Goal: Task Accomplishment & Management: Manage account settings

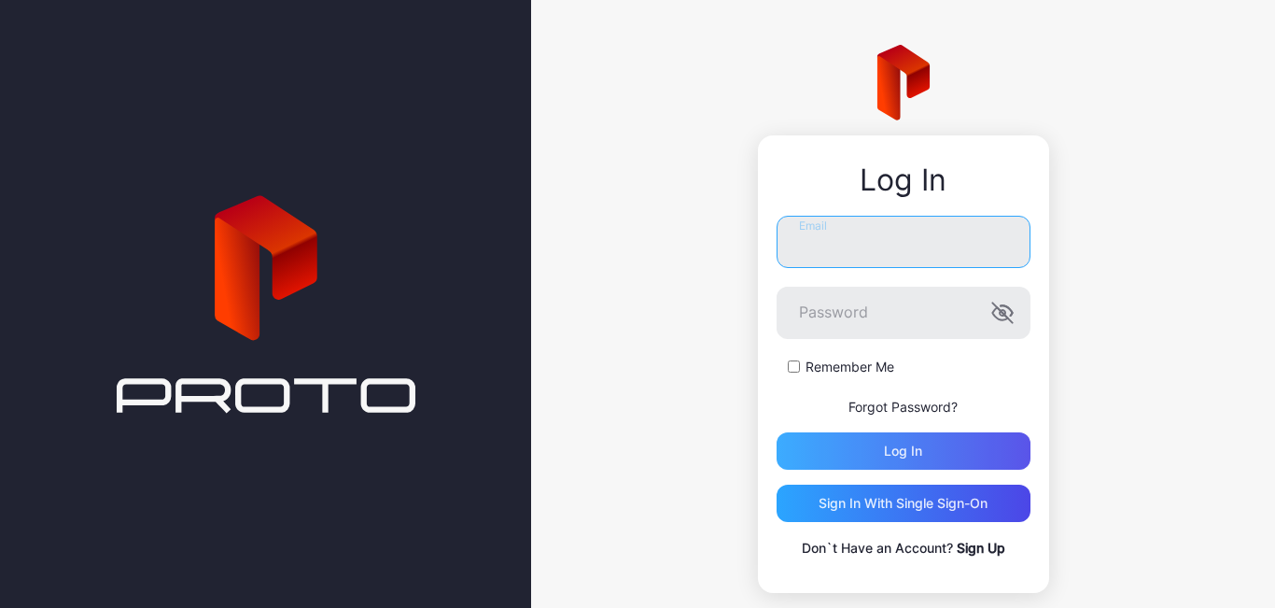
type input "**********"
click at [908, 451] on div "Log in" at bounding box center [904, 450] width 254 height 37
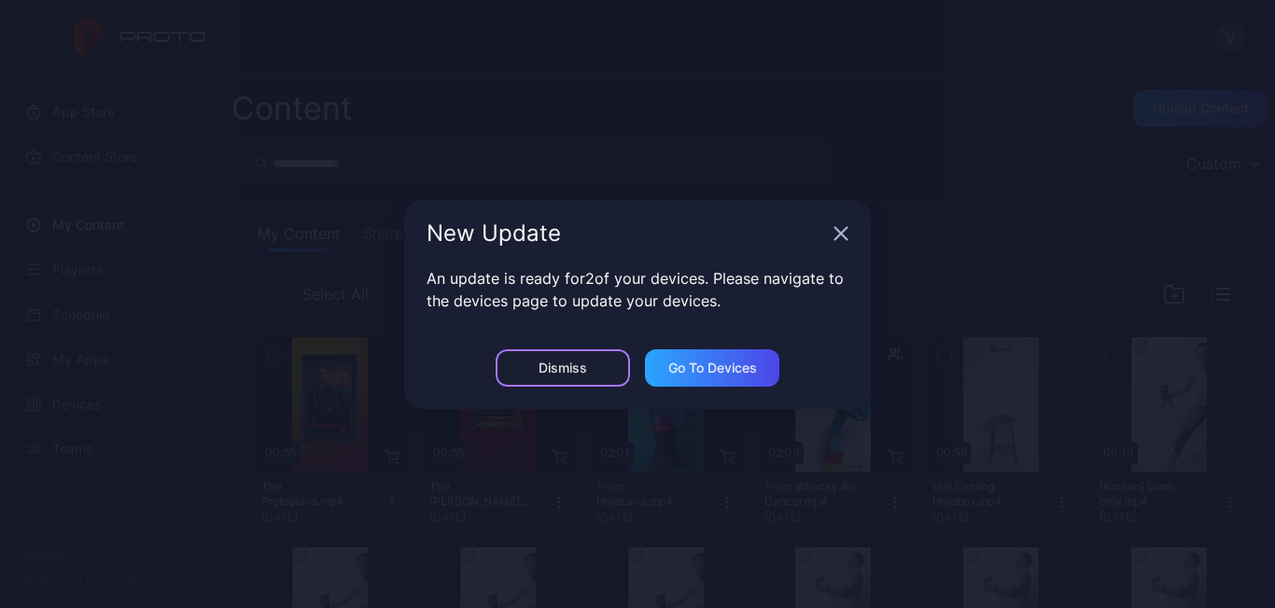
click at [564, 380] on div "Dismiss" at bounding box center [563, 367] width 134 height 37
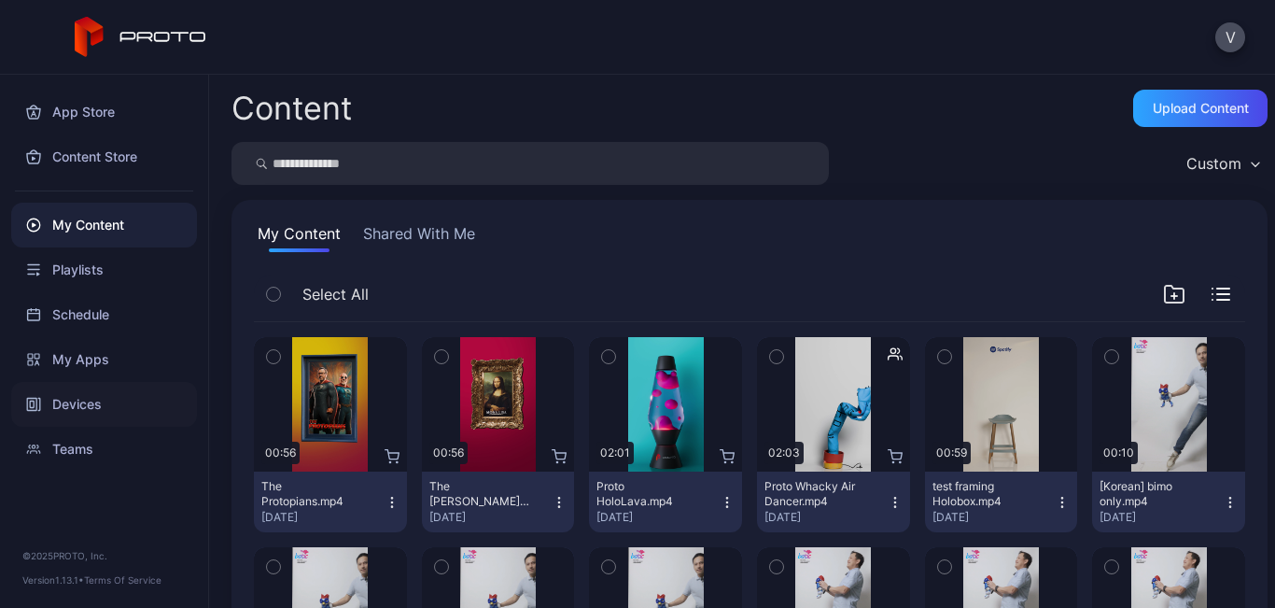
click at [96, 400] on div "Devices" at bounding box center [104, 404] width 186 height 45
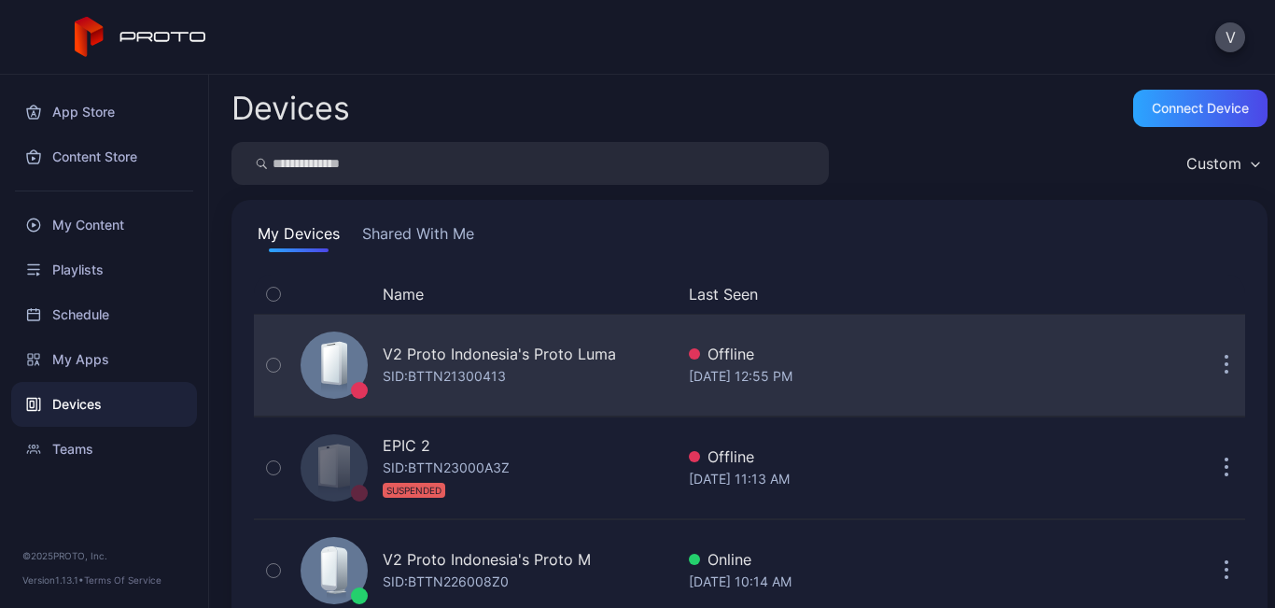
click at [497, 371] on div "SID: BTTN21300413" at bounding box center [444, 376] width 123 height 22
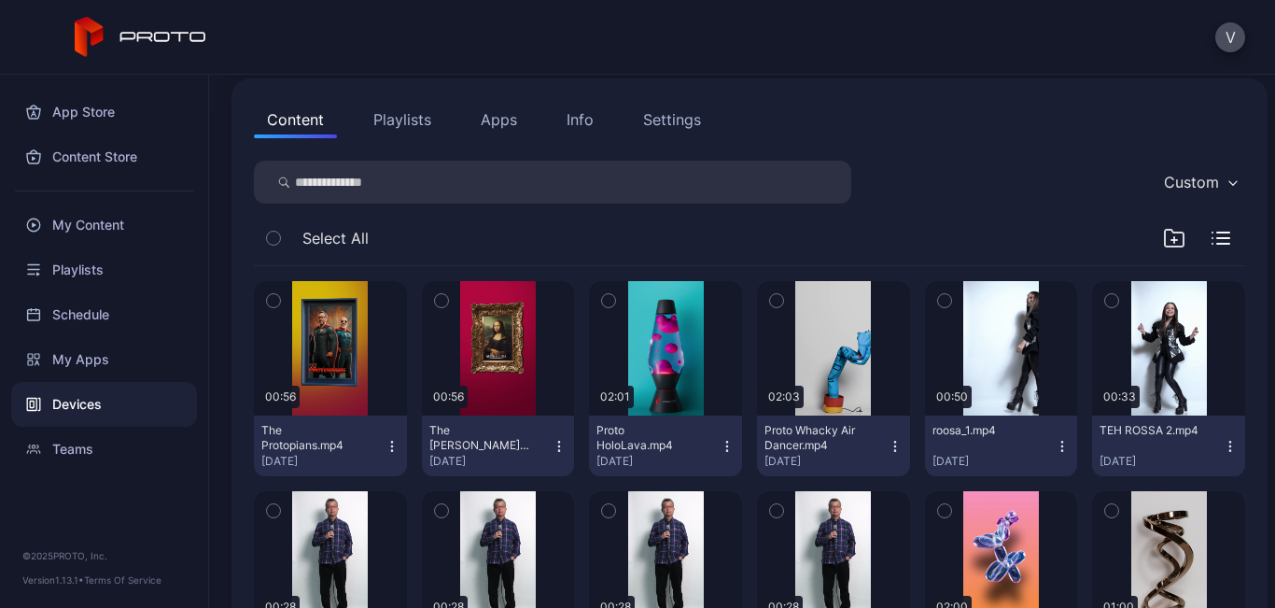
scroll to position [93, 0]
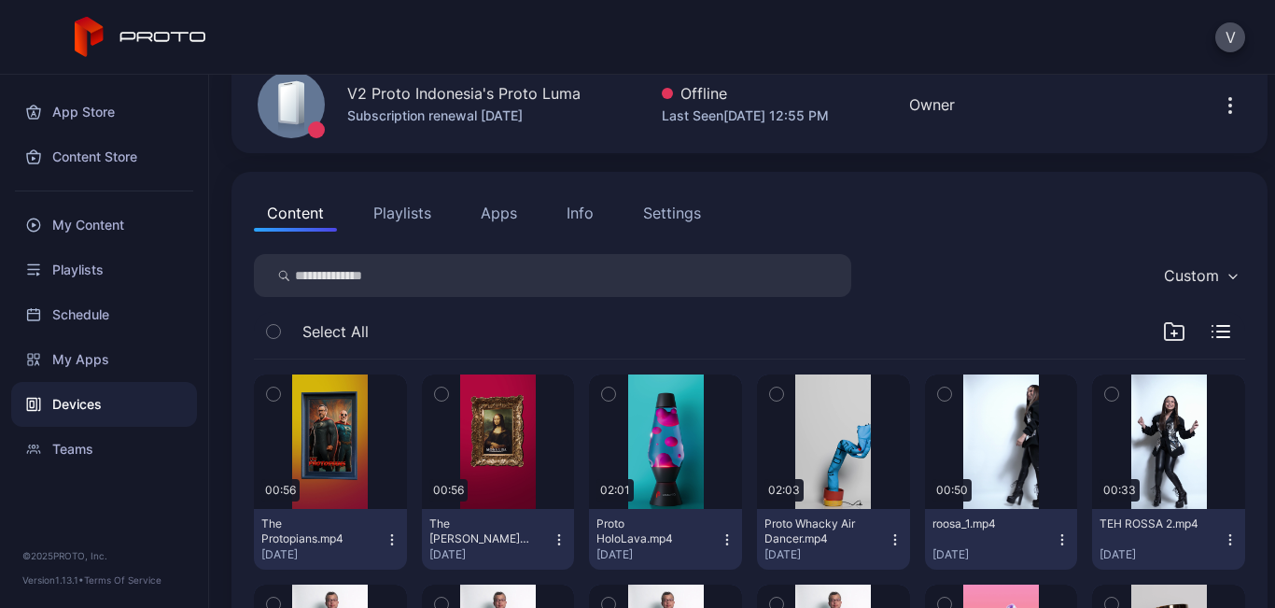
click at [501, 219] on button "Apps" at bounding box center [499, 212] width 63 height 37
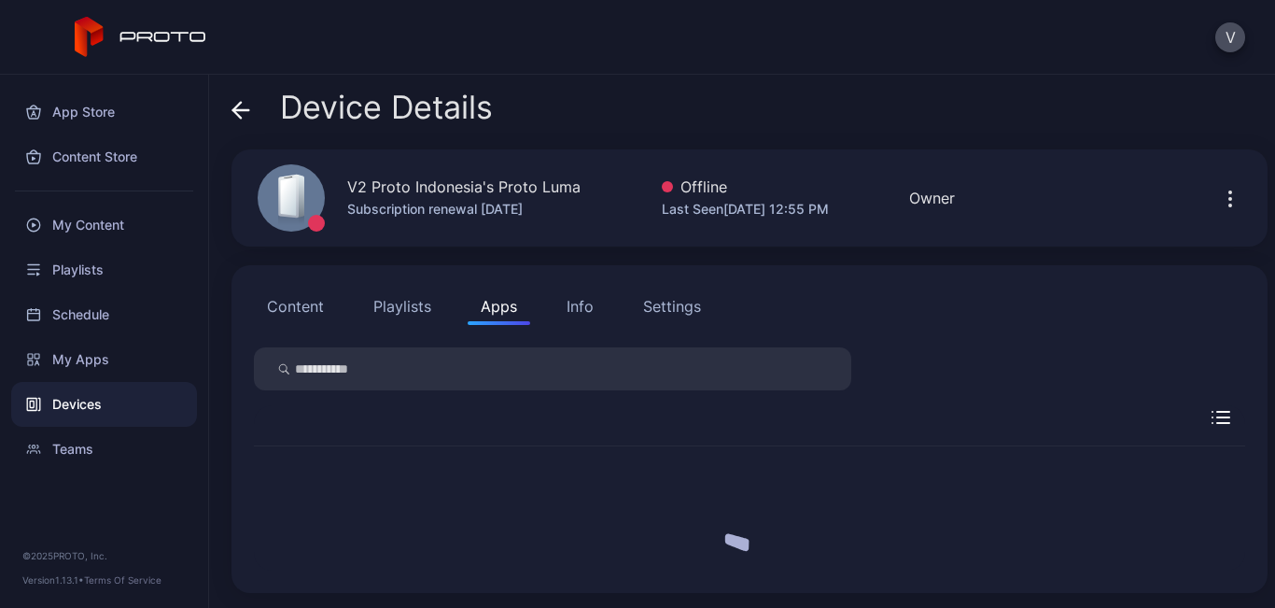
scroll to position [0, 0]
click at [754, 510] on div "My Apps" at bounding box center [749, 517] width 57 height 15
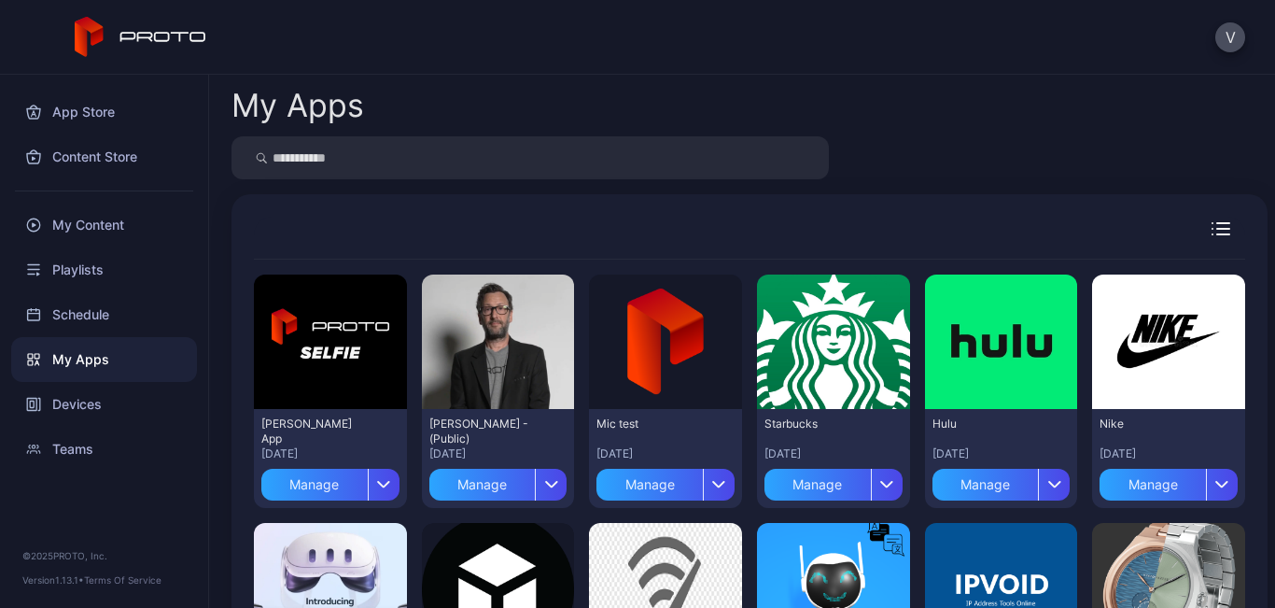
click at [98, 358] on div "My Apps" at bounding box center [104, 359] width 186 height 45
click at [96, 402] on div "Devices" at bounding box center [104, 404] width 186 height 45
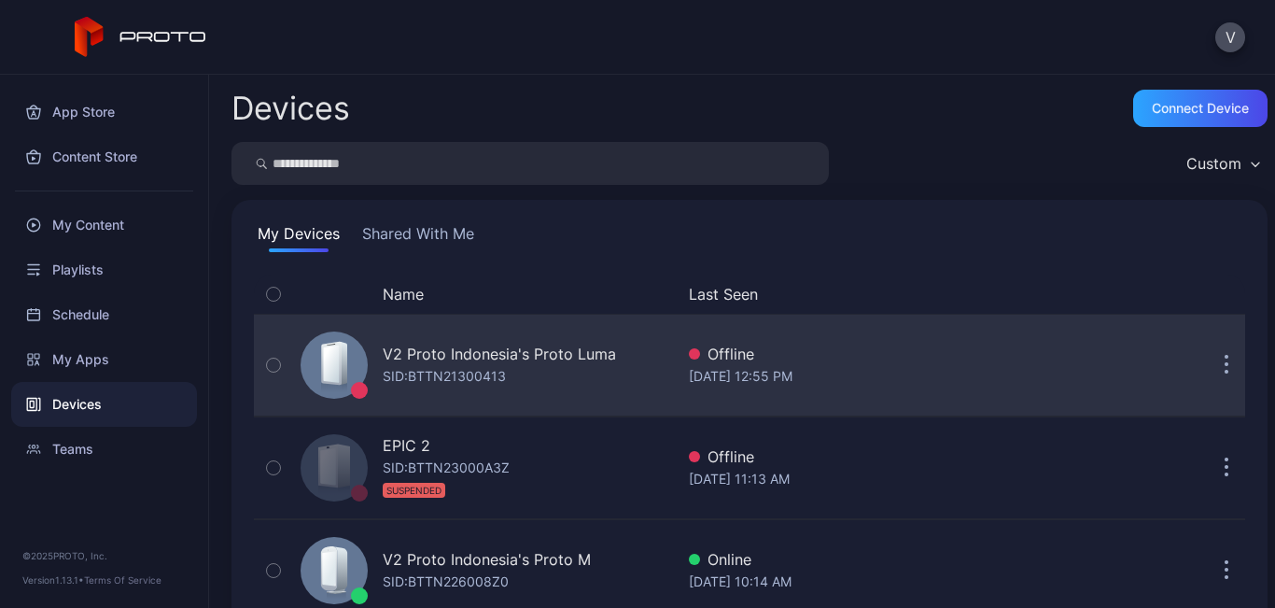
click at [488, 361] on div "V2 Proto Indonesia's Proto Luma" at bounding box center [499, 354] width 233 height 22
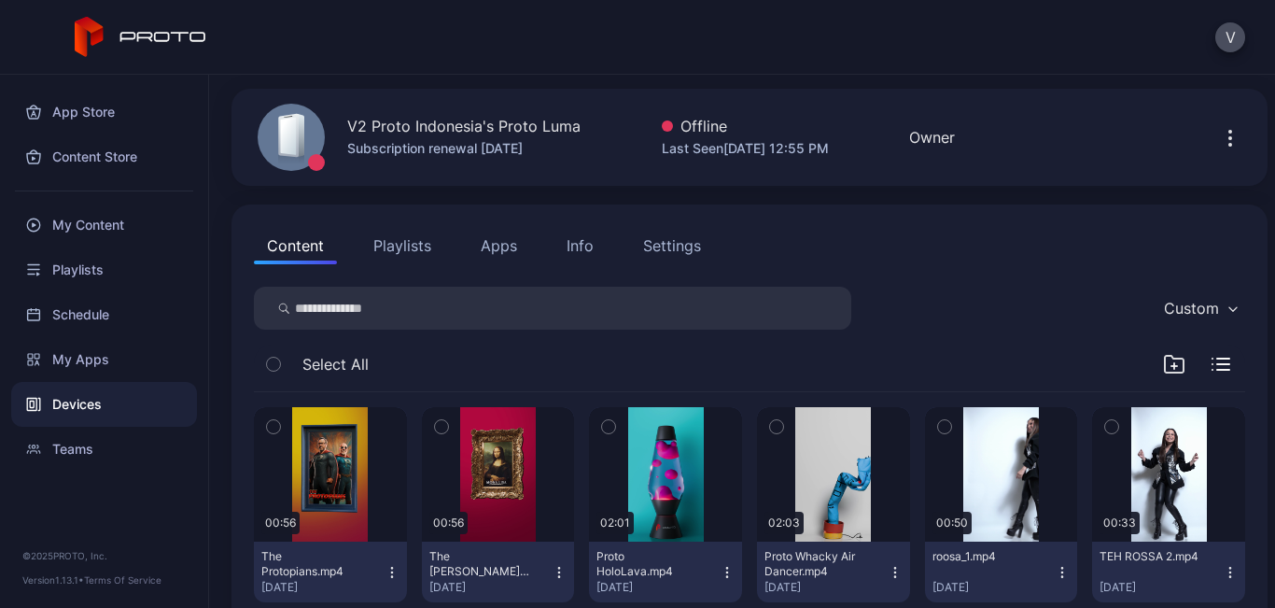
scroll to position [93, 0]
